Goal: Navigation & Orientation: Find specific page/section

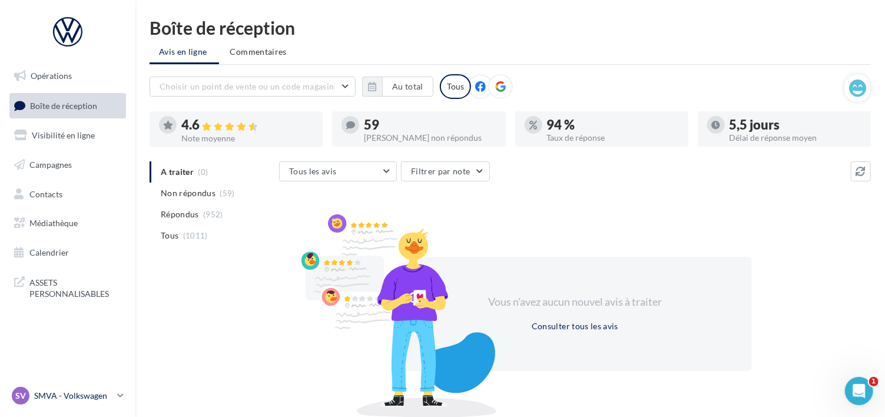
click at [74, 400] on p "SMVA - Volkswagen" at bounding box center [73, 396] width 78 height 12
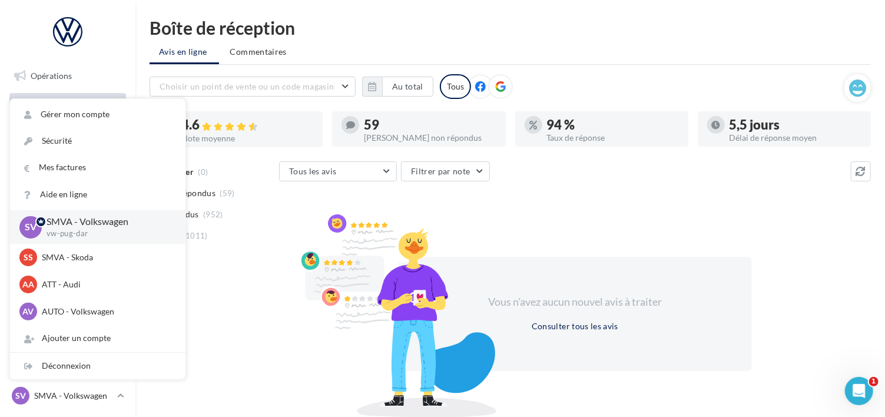
click at [246, 284] on div "A traiter (0) Non répondus (59) Répondus (952) Tous (1011) Tous les avis Tous l…" at bounding box center [510, 287] width 721 height 252
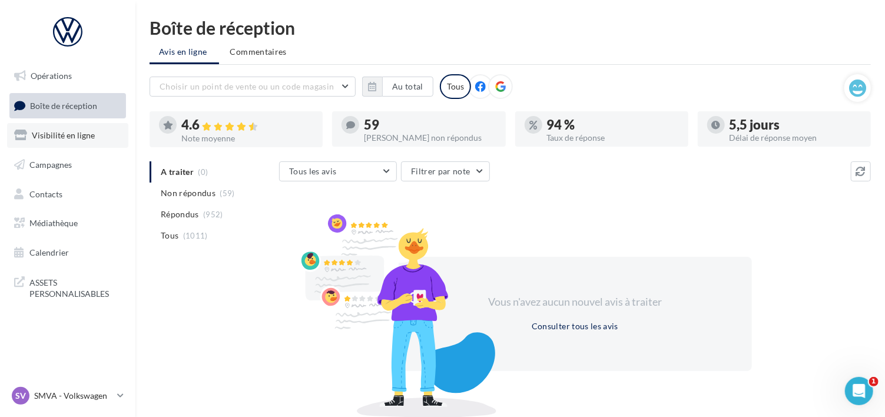
click at [39, 135] on span "Visibilité en ligne" at bounding box center [63, 135] width 63 height 10
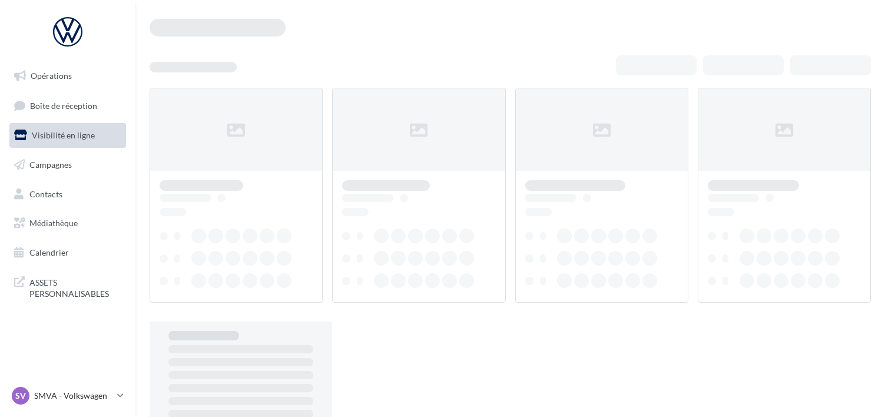
click at [37, 104] on span "Boîte de réception" at bounding box center [63, 105] width 67 height 10
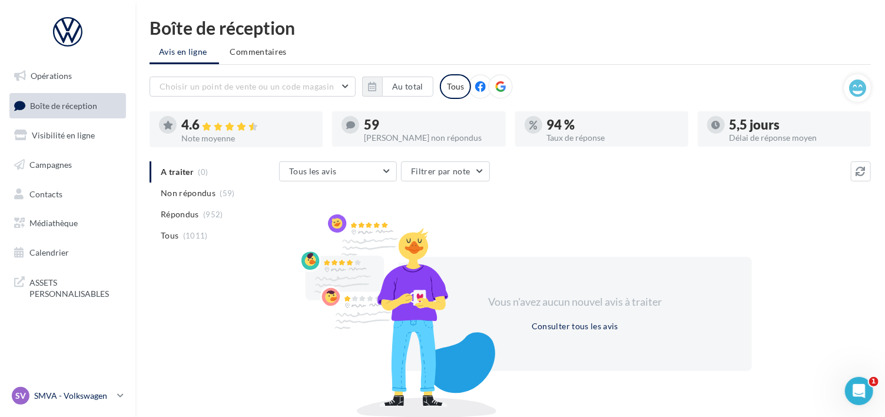
click at [71, 390] on p "SMVA - Volkswagen" at bounding box center [73, 396] width 78 height 12
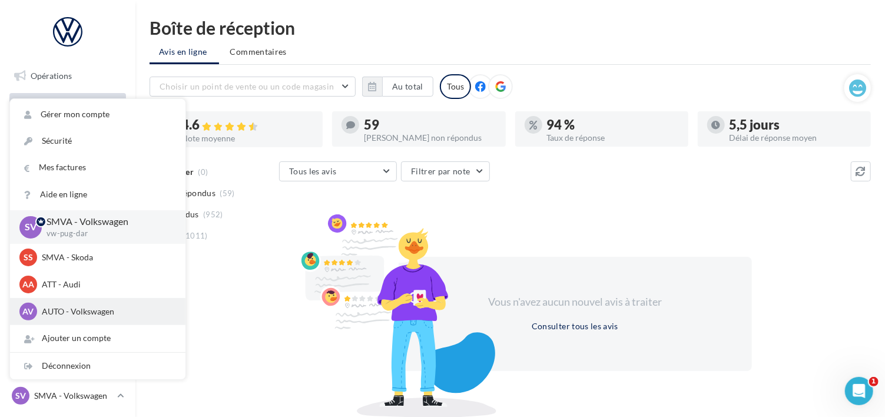
click at [59, 311] on p "AUTO - Volkswagen" at bounding box center [107, 312] width 130 height 12
